Goal: Register for event/course

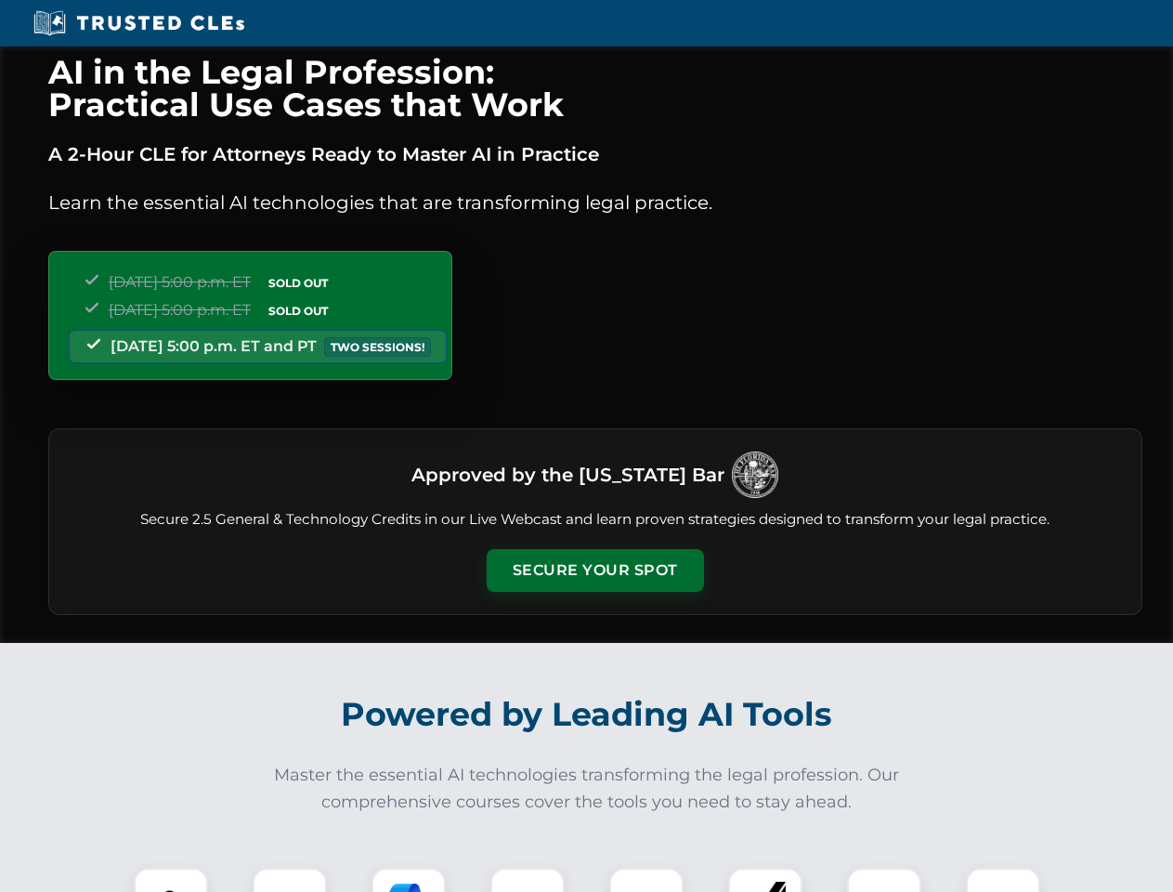
click at [595, 570] on button "Secure Your Spot" at bounding box center [595, 570] width 217 height 43
click at [171, 880] on img at bounding box center [171, 905] width 54 height 54
click at [290, 880] on div at bounding box center [290, 905] width 74 height 74
